Goal: Task Accomplishment & Management: Manage account settings

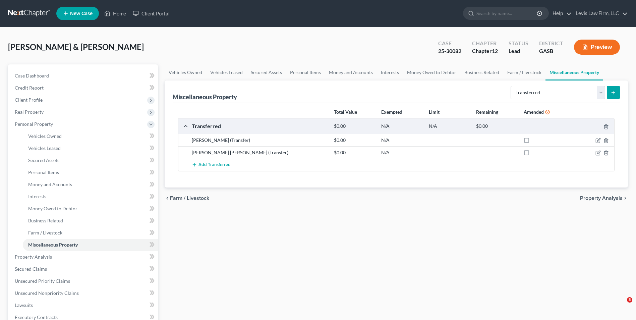
select select "transferred"
drag, startPoint x: 123, startPoint y: 13, endPoint x: 131, endPoint y: 24, distance: 13.4
click at [123, 13] on link "Home" at bounding box center [115, 13] width 28 height 12
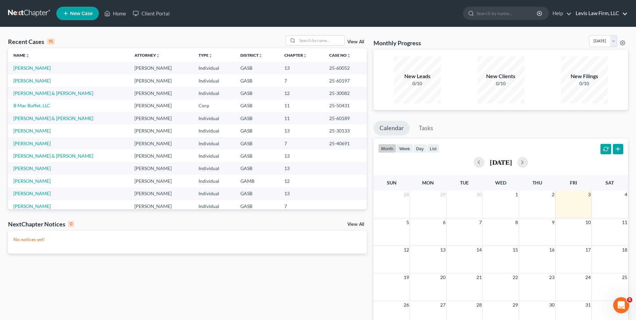
click at [596, 15] on link "Levis Law Firm, LLC" at bounding box center [599, 13] width 55 height 12
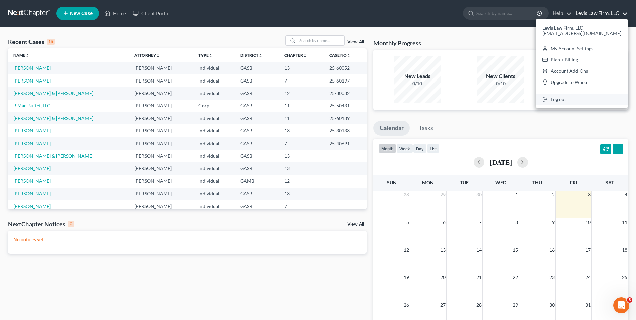
click at [565, 99] on link "Log out" at bounding box center [581, 98] width 91 height 11
